Goal: Transaction & Acquisition: Purchase product/service

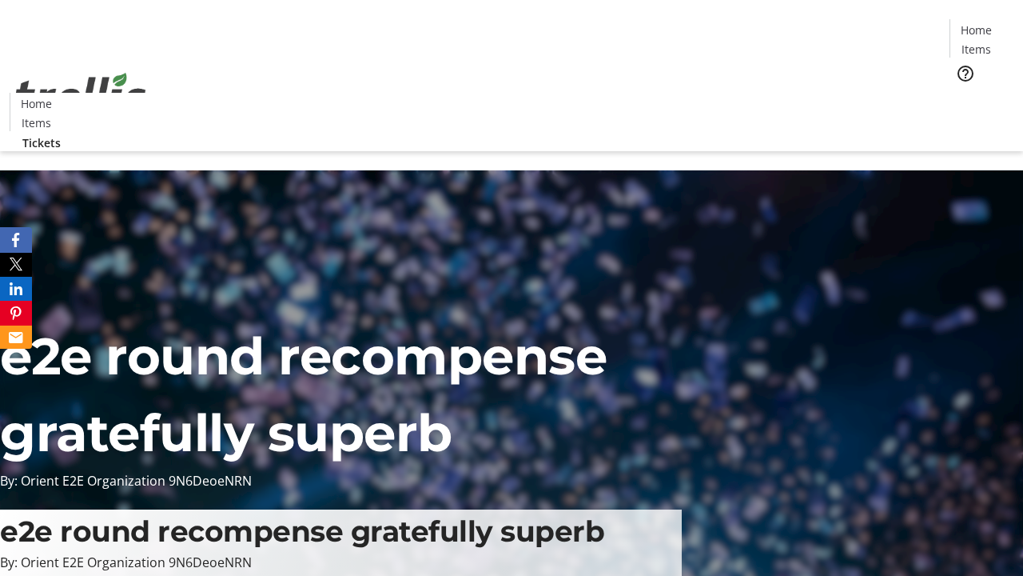
click at [963, 93] on span "Tickets" at bounding box center [982, 101] width 38 height 17
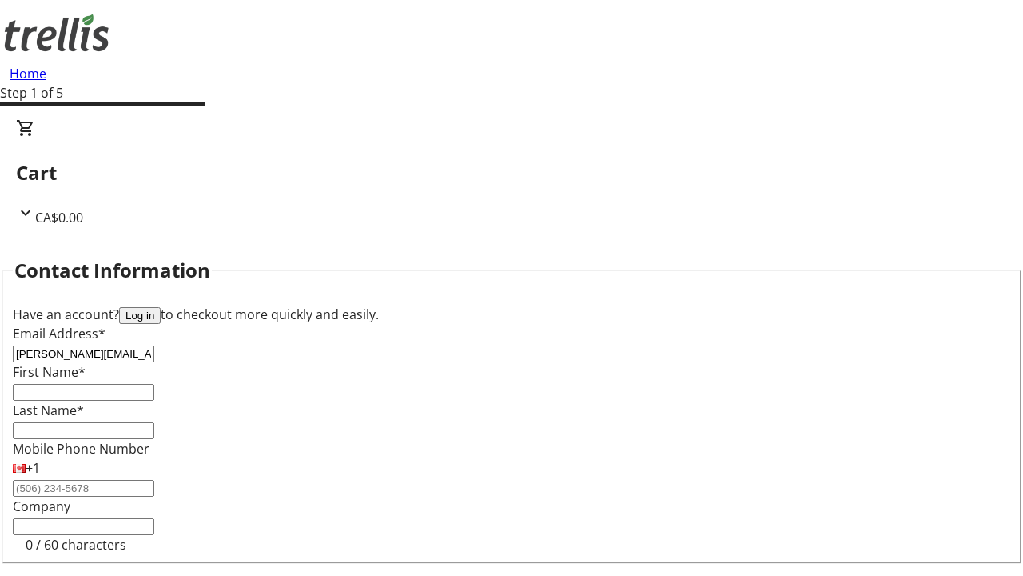
type input "[PERSON_NAME][EMAIL_ADDRESS][DOMAIN_NAME]"
type input "[PERSON_NAME]"
